Goal: Task Accomplishment & Management: Manage account settings

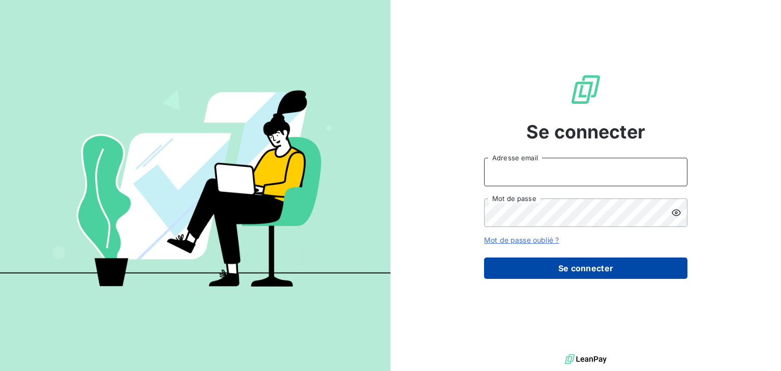
type input "[EMAIL_ADDRESS][DOMAIN_NAME]"
click at [597, 267] on button "Se connecter" at bounding box center [585, 267] width 203 height 21
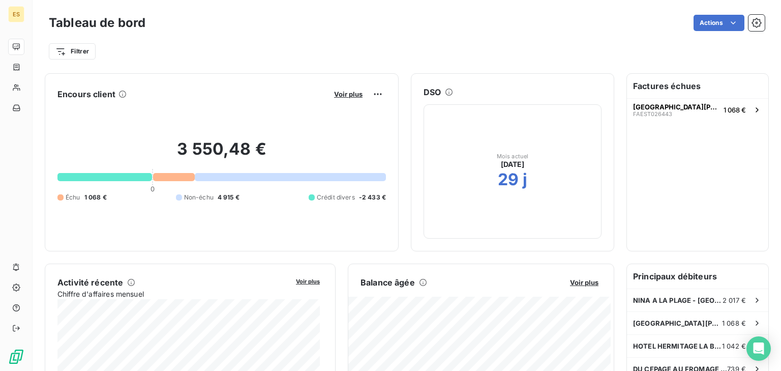
click at [0, 370] on nordpass-portal at bounding box center [0, 371] width 0 height 0
